Goal: Check status: Check status

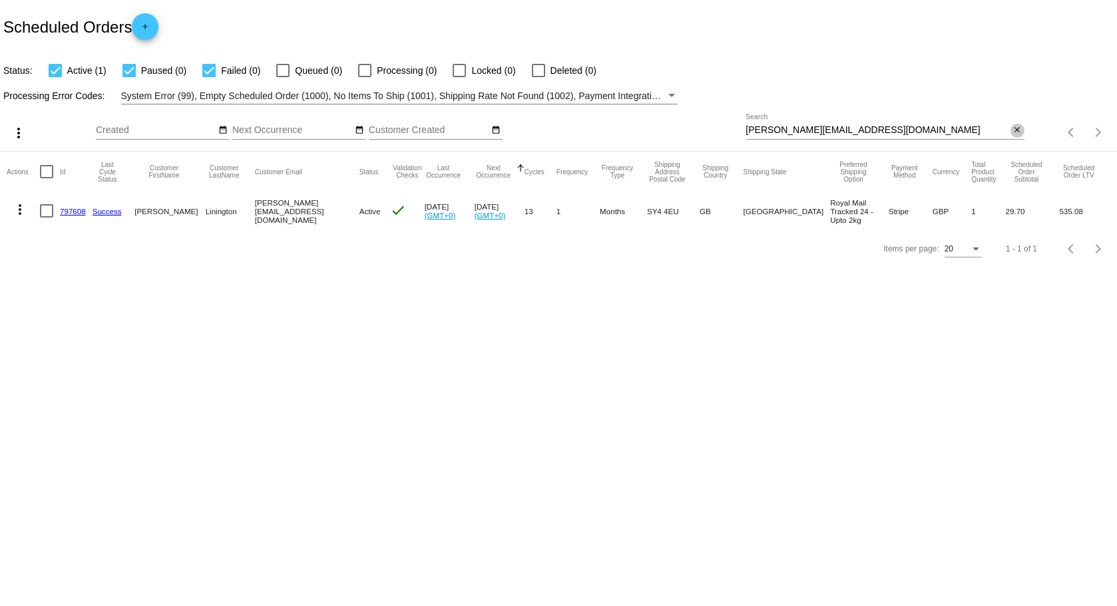
click at [1012, 128] on mat-icon "close" at bounding box center [1016, 130] width 9 height 11
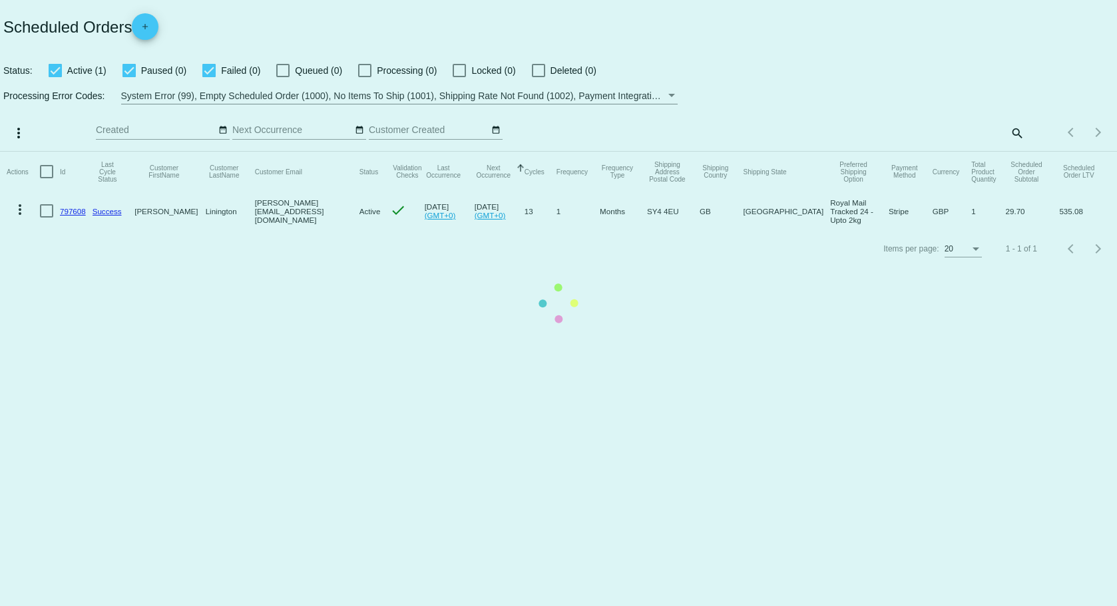
click at [1025, 152] on mat-table "Actions Id Last Cycle Status Customer FirstName Customer LastName Customer Emai…" at bounding box center [558, 191] width 1117 height 79
click at [1013, 152] on mat-table "Actions Id Last Cycle Status Customer FirstName Customer LastName Customer Emai…" at bounding box center [558, 191] width 1117 height 79
click at [1017, 152] on mat-table "Actions Id Last Cycle Status Customer FirstName Customer LastName Customer Emai…" at bounding box center [558, 191] width 1117 height 79
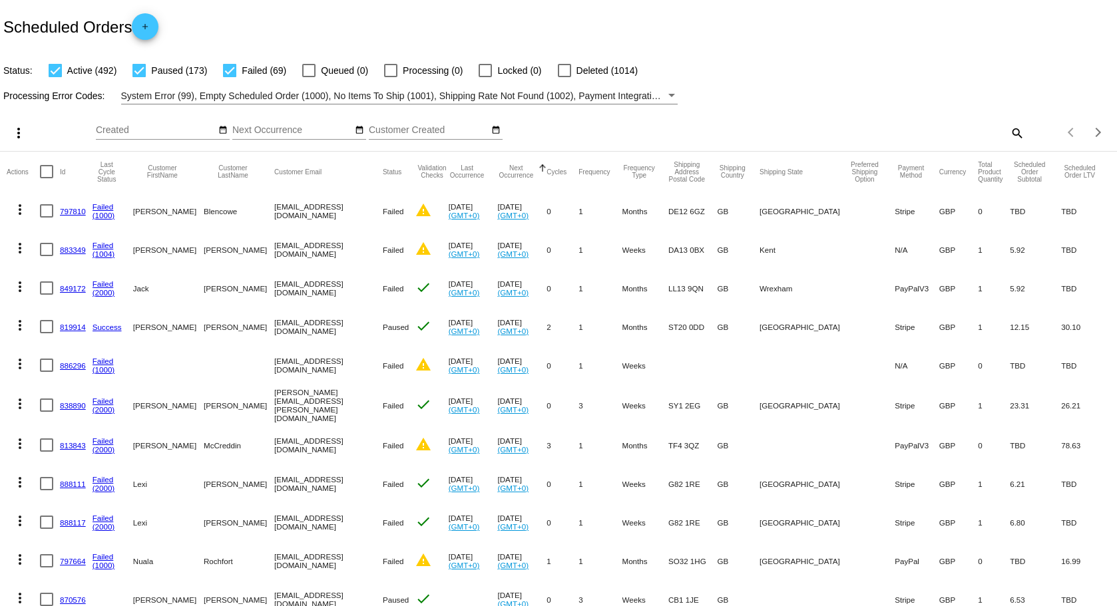
click at [1008, 132] on mat-icon "search" at bounding box center [1016, 132] width 16 height 21
paste input "Merchants Tavern Newcastle"
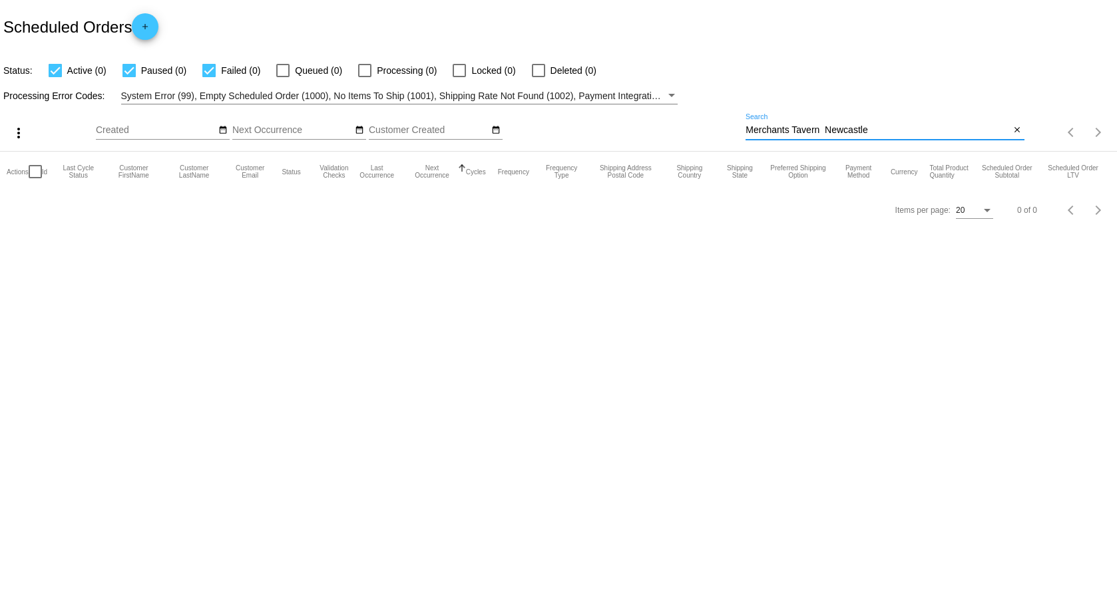
type input "Merchants Tavern Newcastle"
click at [1017, 132] on mat-icon "close" at bounding box center [1016, 130] width 9 height 11
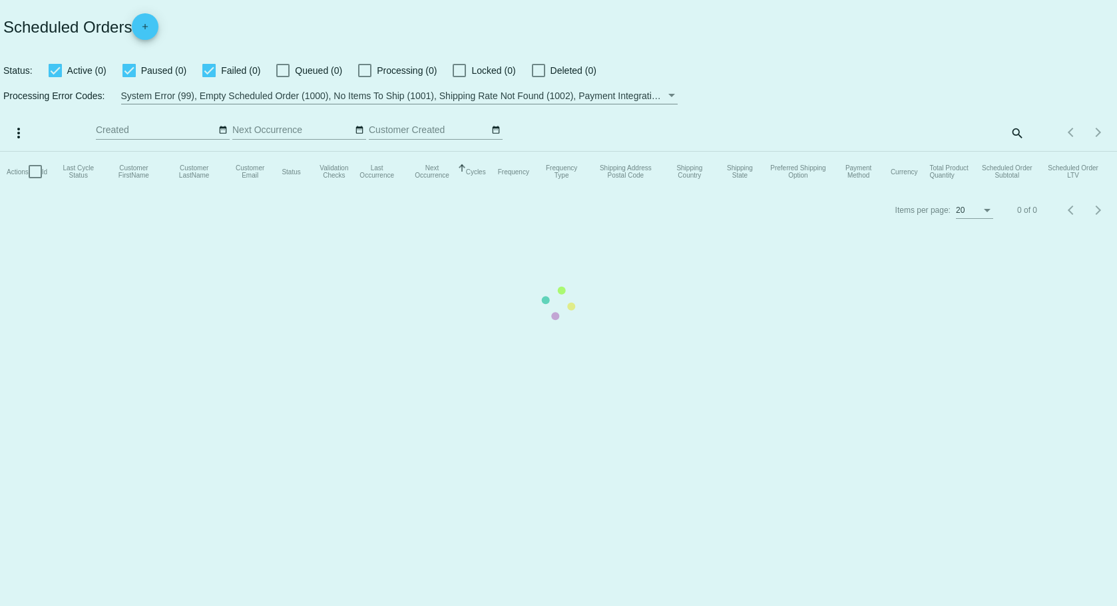
click at [1013, 152] on mat-table "Actions Id Last Cycle Status Customer FirstName Customer LastName Customer Emai…" at bounding box center [558, 172] width 1117 height 40
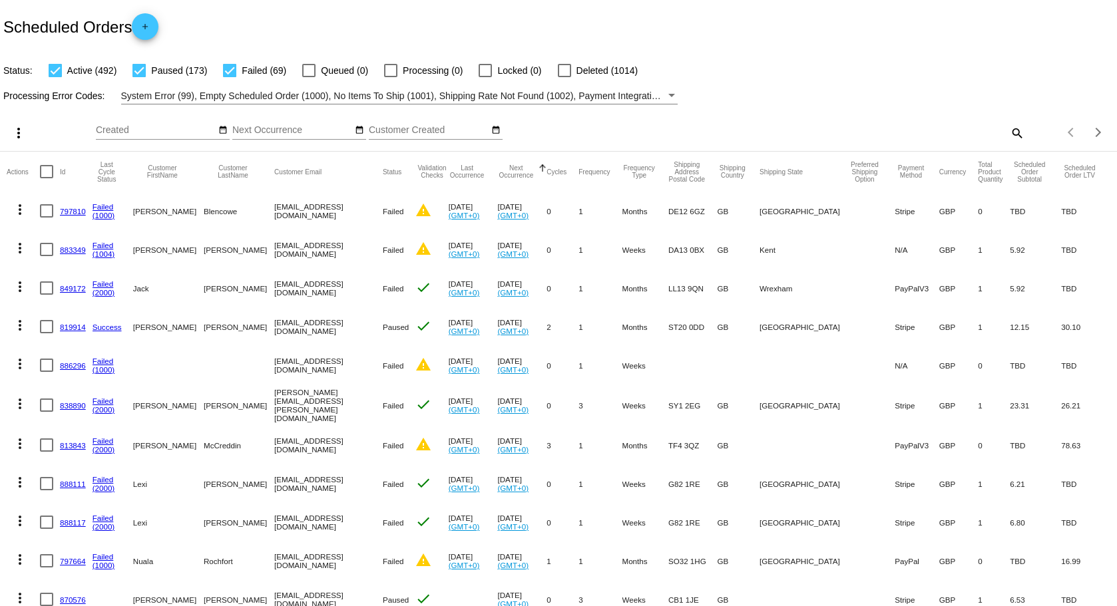
click at [1008, 136] on mat-icon "search" at bounding box center [1016, 132] width 16 height 21
paste input "[EMAIL_ADDRESS][DOMAIN_NAME]"
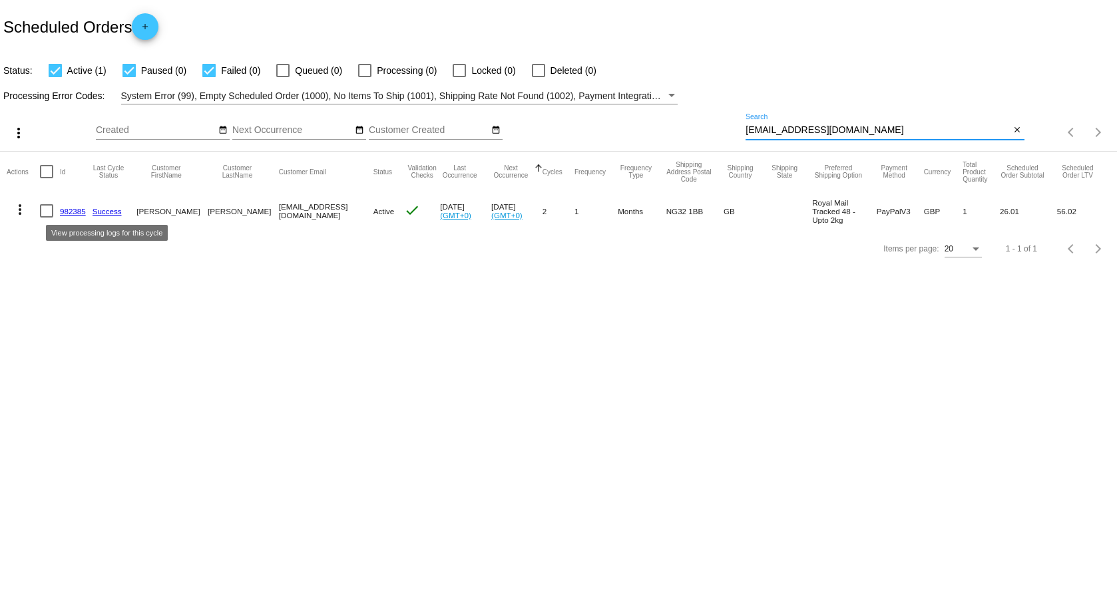
type input "[EMAIL_ADDRESS][DOMAIN_NAME]"
click at [108, 211] on link "Success" at bounding box center [106, 211] width 29 height 9
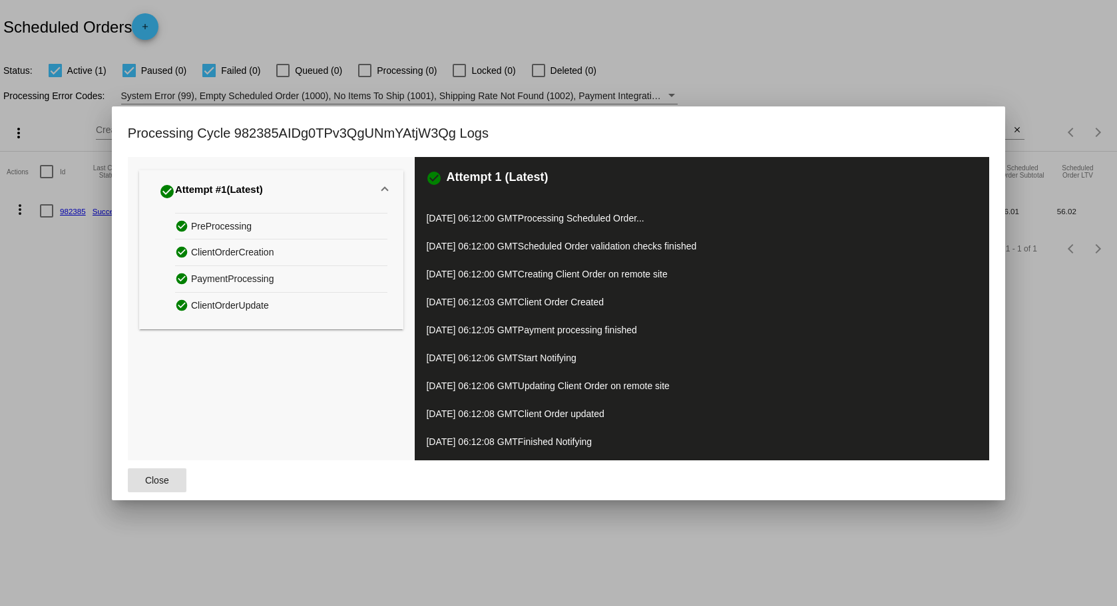
click at [35, 307] on div at bounding box center [558, 303] width 1117 height 606
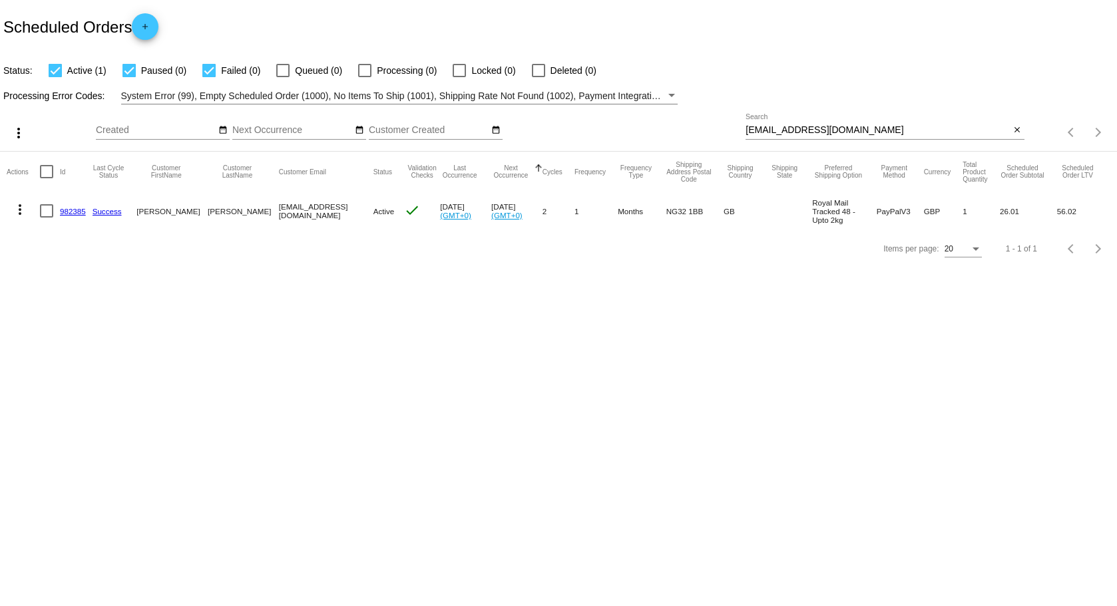
click at [77, 210] on link "982385" at bounding box center [73, 211] width 26 height 9
